Goal: Information Seeking & Learning: Check status

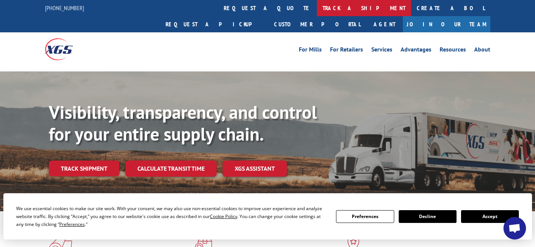
click at [317, 6] on link "track a shipment" at bounding box center [364, 8] width 94 height 16
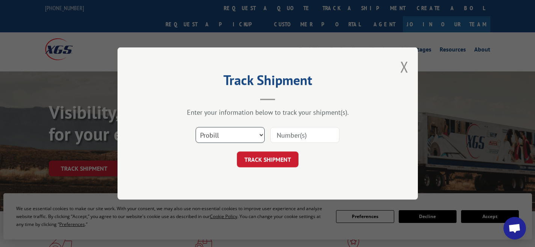
click at [255, 134] on select "Select category... Probill BOL PO" at bounding box center [230, 135] width 69 height 16
select select "bol"
click at [196, 127] on select "Select category... Probill BOL PO" at bounding box center [230, 135] width 69 height 16
click at [302, 135] on input at bounding box center [304, 135] width 69 height 16
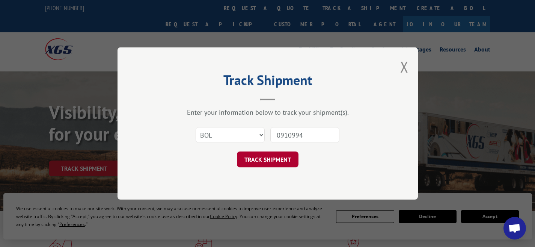
type input "0910994"
click at [296, 154] on button "TRACK SHIPMENT" at bounding box center [268, 159] width 62 height 16
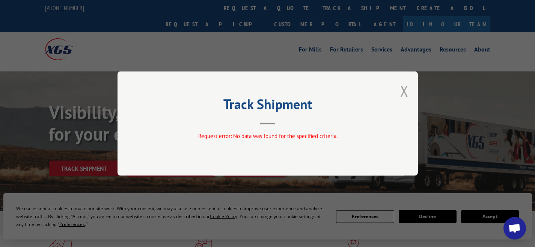
click at [402, 90] on button "Close modal" at bounding box center [404, 91] width 8 height 20
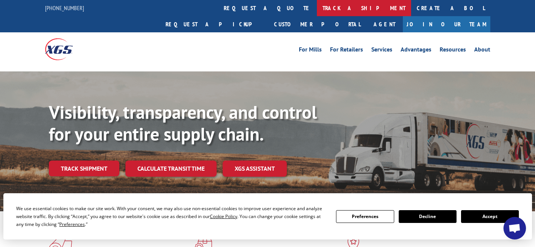
click at [317, 4] on link "track a shipment" at bounding box center [364, 8] width 94 height 16
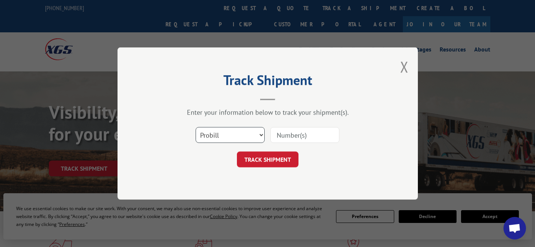
click at [253, 138] on select "Select category... Probill BOL PO" at bounding box center [230, 135] width 69 height 16
select select "bol"
click at [196, 127] on select "Select category... Probill BOL PO" at bounding box center [230, 135] width 69 height 16
click at [297, 137] on input at bounding box center [304, 135] width 69 height 16
type input "09"
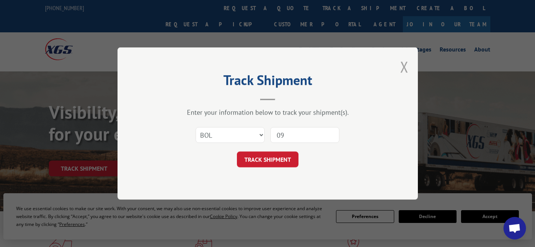
click at [404, 69] on button "Close modal" at bounding box center [404, 67] width 8 height 20
